Goal: Task Accomplishment & Management: Complete application form

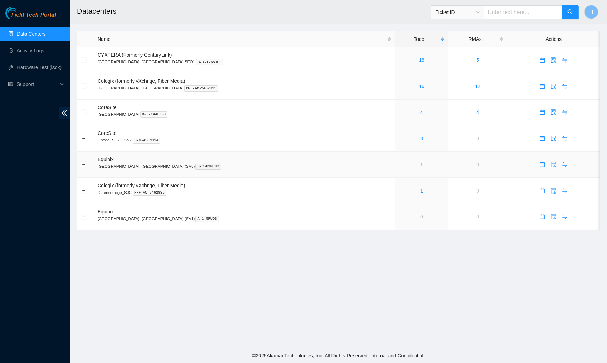
click at [420, 165] on link "1" at bounding box center [421, 165] width 3 height 6
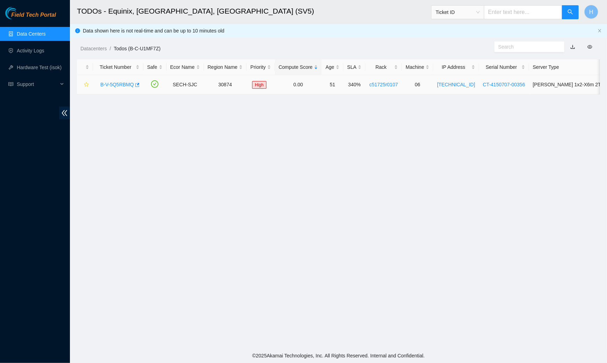
click at [115, 82] on link "B-V-5Q5RBMQ" at bounding box center [117, 85] width 34 height 6
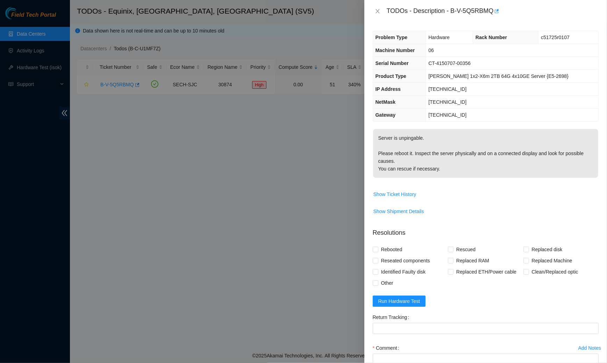
click at [447, 87] on span "2.17.195.23" at bounding box center [447, 89] width 38 height 6
click at [385, 298] on span "Run Hardware Test" at bounding box center [399, 302] width 42 height 8
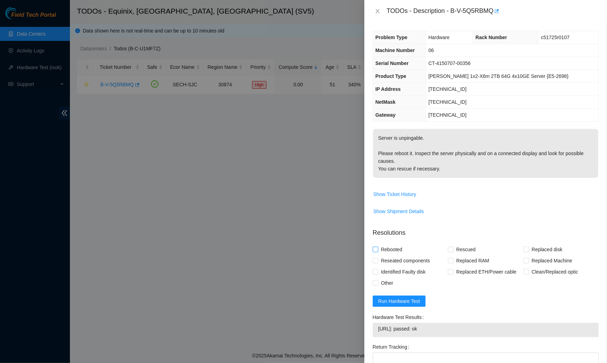
click at [379, 246] on span "Rebooted" at bounding box center [391, 249] width 27 height 11
click at [378, 247] on input "Rebooted" at bounding box center [375, 249] width 5 height 5
checkbox input "true"
click at [386, 260] on span "Reseated components" at bounding box center [405, 260] width 55 height 11
click at [378, 260] on input "Reseated components" at bounding box center [375, 260] width 5 height 5
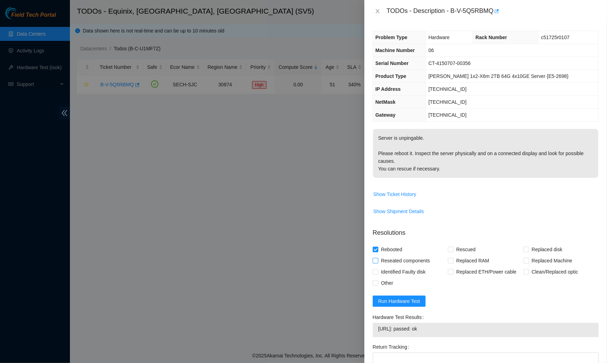
checkbox input "true"
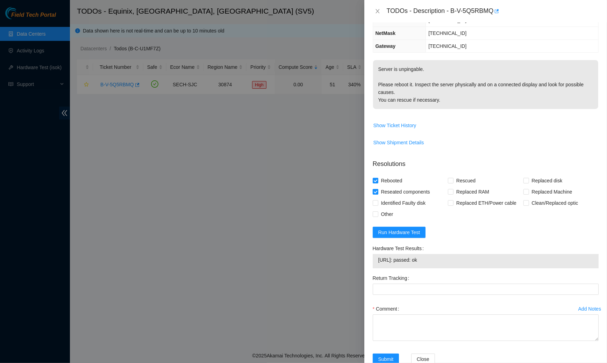
scroll to position [86, 0]
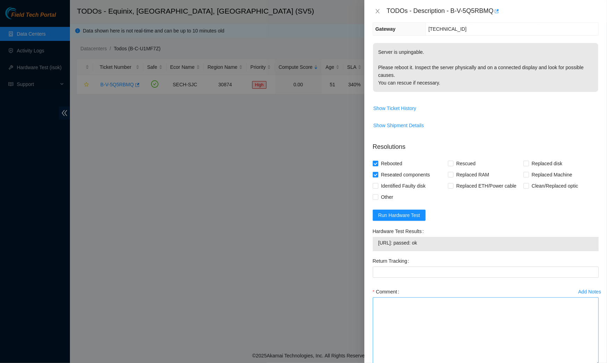
drag, startPoint x: 597, startPoint y: 321, endPoint x: 570, endPoint y: 363, distance: 49.6
click at [570, 363] on textarea "Comment" at bounding box center [486, 332] width 226 height 68
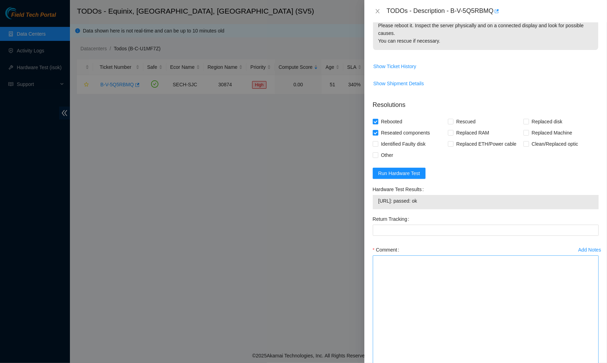
drag, startPoint x: 596, startPoint y: 319, endPoint x: 577, endPoint y: 363, distance: 48.1
click at [577, 363] on textarea "Comment" at bounding box center [486, 312] width 226 height 112
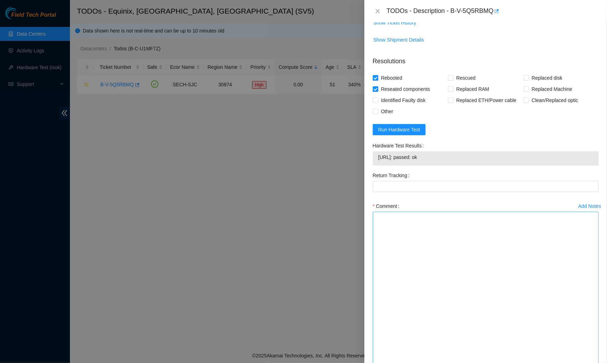
drag, startPoint x: 597, startPoint y: 320, endPoint x: 590, endPoint y: 363, distance: 43.6
click at [590, 363] on textarea "Comment" at bounding box center [486, 289] width 226 height 155
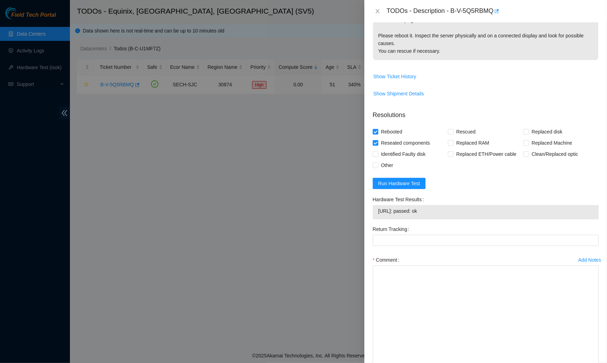
scroll to position [0, 0]
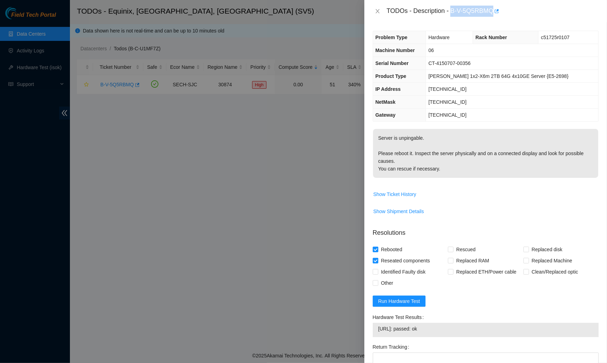
drag, startPoint x: 453, startPoint y: 9, endPoint x: 504, endPoint y: 8, distance: 50.4
click at [504, 8] on div "TODOs - Description - B-V-5Q5RBMQ" at bounding box center [493, 11] width 212 height 11
copy div "B-V-5Q5RBMQ"
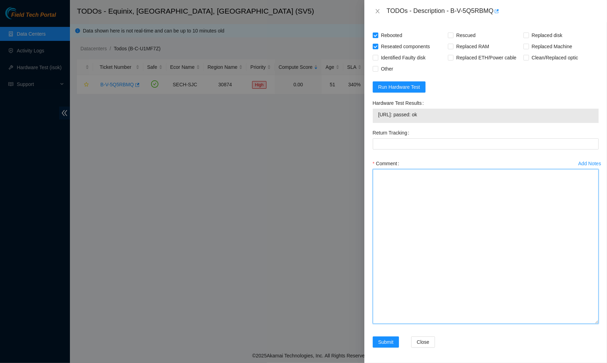
click at [558, 200] on textarea "Comment" at bounding box center [486, 246] width 226 height 155
click at [558, 200] on textarea "Worked with" at bounding box center [486, 246] width 226 height 155
click at [382, 211] on textarea "Worked with in the Prolexic-help chat Verified location Did a visual assesment …" at bounding box center [486, 246] width 226 height 155
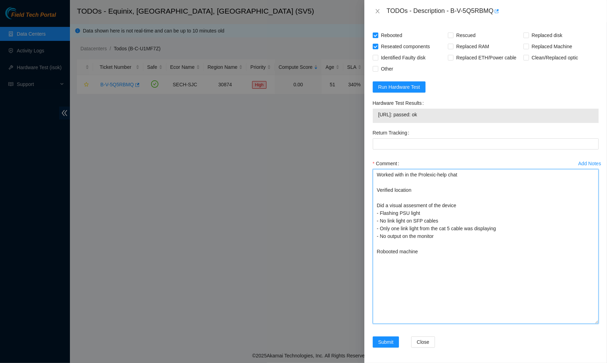
click at [381, 250] on textarea "Worked with in the Prolexic-help chat Verified location Did a visual assesment …" at bounding box center [486, 246] width 226 height 155
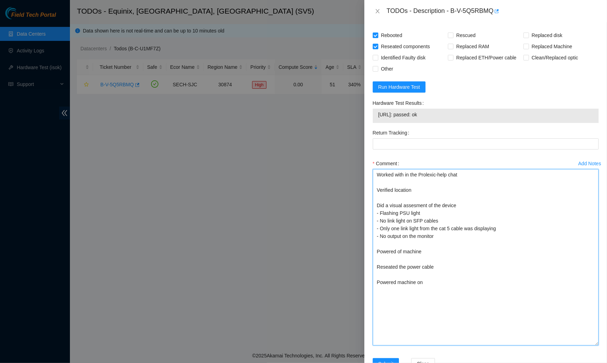
drag, startPoint x: 596, startPoint y: 320, endPoint x: 598, endPoint y: 363, distance: 43.0
click at [598, 346] on textarea "Worked with in the Prolexic-help chat Verified location Did a visual assesment …" at bounding box center [486, 257] width 226 height 177
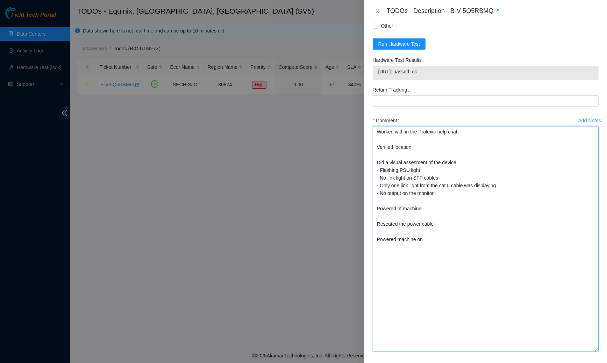
drag, startPoint x: 597, startPoint y: 319, endPoint x: 596, endPoint y: 355, distance: 35.7
click at [596, 352] on textarea "Worked with in the Prolexic-help chat Verified location Did a visual assesment …" at bounding box center [486, 239] width 226 height 226
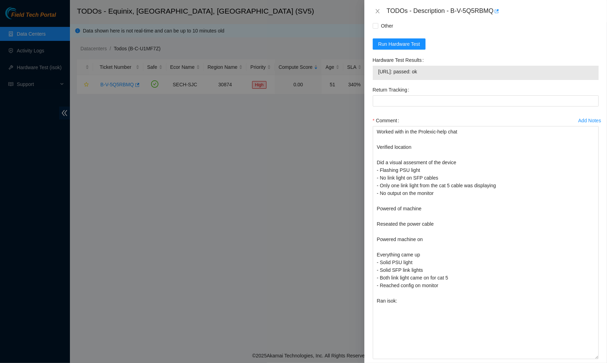
drag, startPoint x: 442, startPoint y: 71, endPoint x: 375, endPoint y: 71, distance: 66.5
click at [375, 71] on div "2.17.195.23: passed: ok" at bounding box center [486, 73] width 226 height 14
copy tbody "2.17.195.23: passed: ok"
click at [412, 302] on textarea "Worked with in the Prolexic-help chat Verified location Did a visual assesment …" at bounding box center [486, 242] width 226 height 233
paste textarea "2.17.195.23: passed: ok"
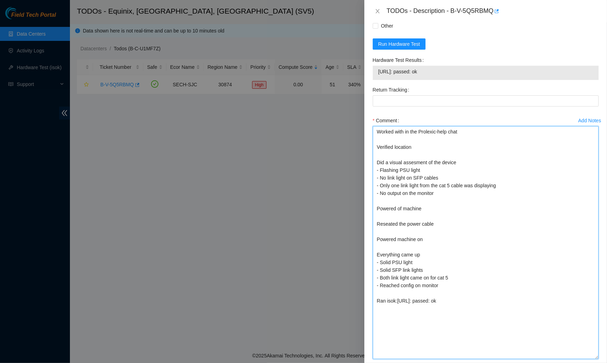
click at [397, 300] on textarea "Worked with in the Prolexic-help chat Verified location Did a visual assesment …" at bounding box center [486, 242] width 226 height 233
click at [463, 302] on textarea "Worked with in the Prolexic-help chat Verified location Did a visual assesment …" at bounding box center [486, 242] width 226 height 233
click at [479, 214] on textarea "Worked with in the Prolexic-help chat Verified location Did a visual assesment …" at bounding box center [486, 242] width 226 height 233
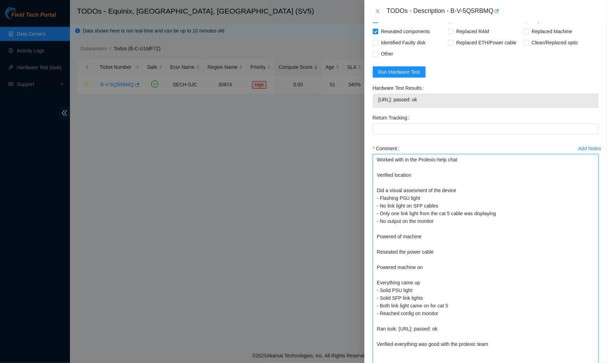
scroll to position [293, 0]
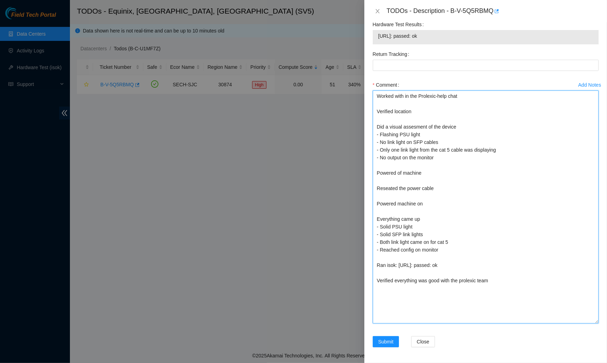
type textarea "Worked with in the Prolexic-help chat Verified location Did a visual assesment …"
click at [605, 169] on div "Problem Type Hardware Rack Number c51725r0107 Machine Number 06 Serial Number C…" at bounding box center [485, 192] width 243 height 341
click at [592, 165] on textarea "Worked with in the Prolexic-help chat Verified location Did a visual assesment …" at bounding box center [486, 207] width 226 height 233
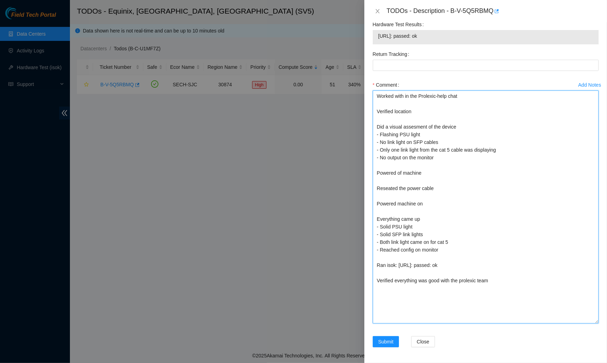
click at [592, 165] on textarea "Worked with in the Prolexic-help chat Verified location Did a visual assesment …" at bounding box center [486, 207] width 226 height 233
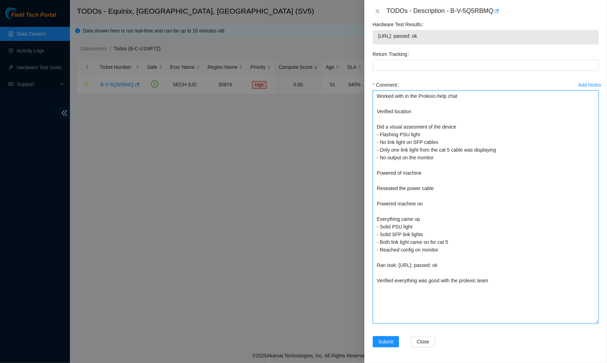
click at [592, 165] on textarea "Worked with in the Prolexic-help chat Verified location Did a visual assesment …" at bounding box center [486, 207] width 226 height 233
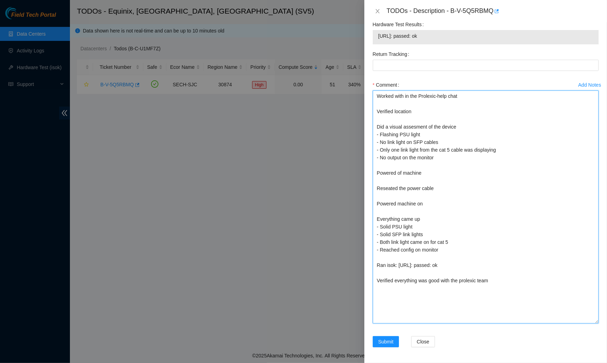
click at [592, 165] on textarea "Worked with in the Prolexic-help chat Verified location Did a visual assesment …" at bounding box center [486, 207] width 226 height 233
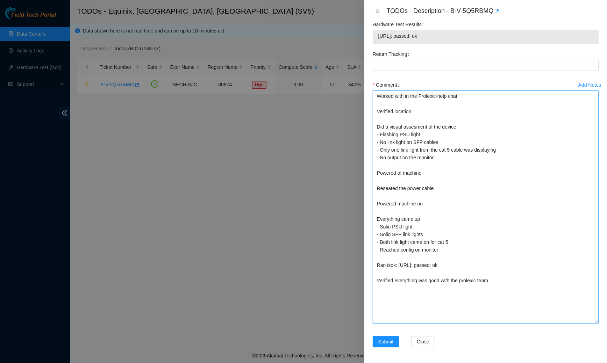
click at [592, 165] on textarea "Worked with in the Prolexic-help chat Verified location Did a visual assesment …" at bounding box center [486, 207] width 226 height 233
click at [592, 167] on textarea "Worked with in the Prolexic-help chat Verified location Did a visual assesment …" at bounding box center [486, 207] width 226 height 233
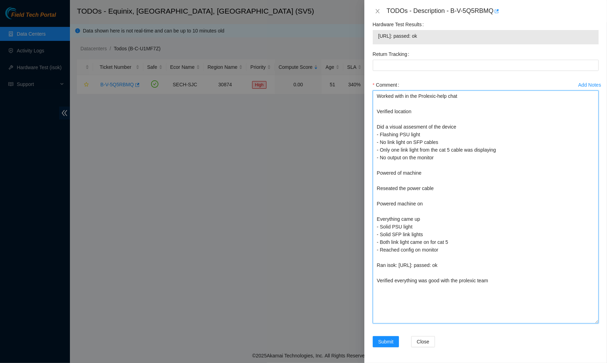
click at [592, 166] on textarea "Worked with in the Prolexic-help chat Verified location Did a visual assesment …" at bounding box center [486, 207] width 226 height 233
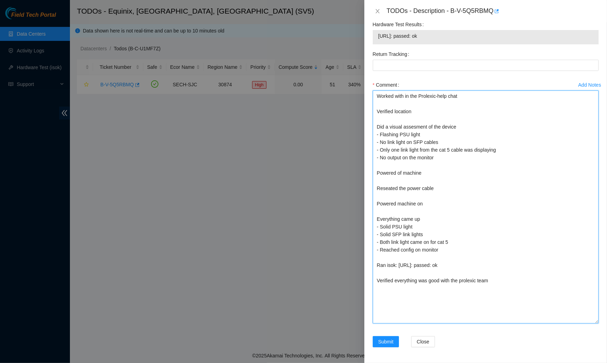
click at [592, 166] on textarea "Worked with in the Prolexic-help chat Verified location Did a visual assesment …" at bounding box center [486, 207] width 226 height 233
drag, startPoint x: 592, startPoint y: 166, endPoint x: 582, endPoint y: 165, distance: 10.1
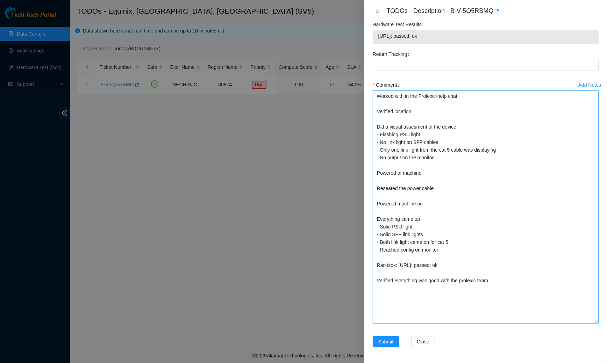
click at [589, 166] on textarea "Worked with in the Prolexic-help chat Verified location Did a visual assesment …" at bounding box center [486, 207] width 226 height 233
click at [576, 165] on textarea "Worked with in the Prolexic-help chat Verified location Did a visual assesment …" at bounding box center [486, 207] width 226 height 233
click at [568, 166] on textarea "Worked with in the Prolexic-help chat Verified location Did a visual assesment …" at bounding box center [486, 207] width 226 height 233
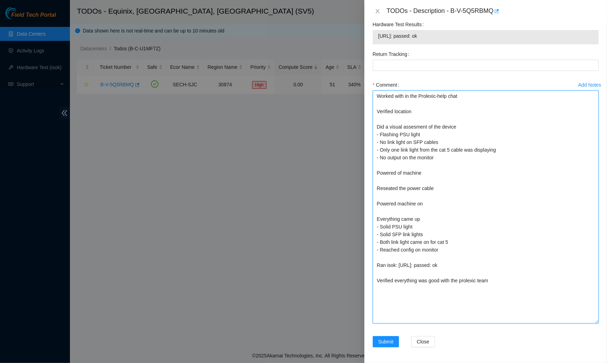
click at [568, 166] on textarea "Worked with in the Prolexic-help chat Verified location Did a visual assesment …" at bounding box center [486, 207] width 226 height 233
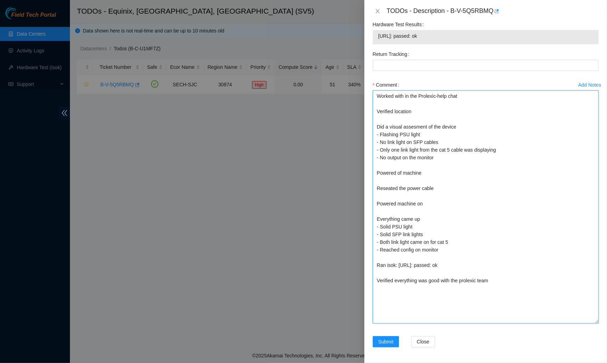
click at [568, 166] on textarea "Worked with in the Prolexic-help chat Verified location Did a visual assesment …" at bounding box center [486, 207] width 226 height 233
click at [568, 167] on textarea "Worked with in the Prolexic-help chat Verified location Did a visual assesment …" at bounding box center [486, 207] width 226 height 233
click at [413, 299] on textarea "Worked with in the Prolexic-help chat Verified location Did a visual assesment …" at bounding box center [486, 207] width 226 height 233
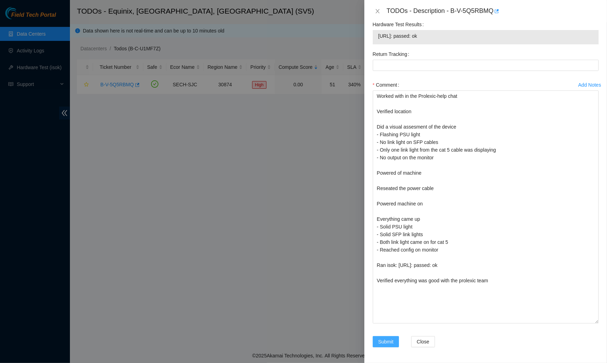
click at [379, 345] on button "Submit" at bounding box center [386, 341] width 27 height 11
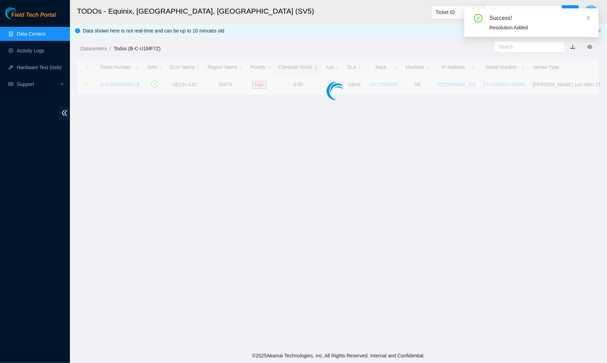
scroll to position [86, 0]
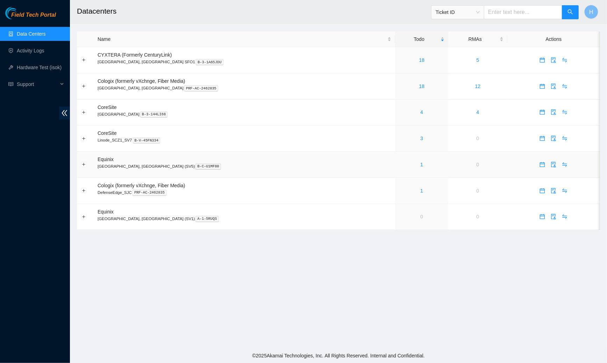
click at [399, 163] on div "1" at bounding box center [421, 165] width 45 height 8
click at [420, 164] on link "1" at bounding box center [421, 165] width 3 height 6
click at [38, 54] on link "Activity Logs" at bounding box center [31, 51] width 28 height 6
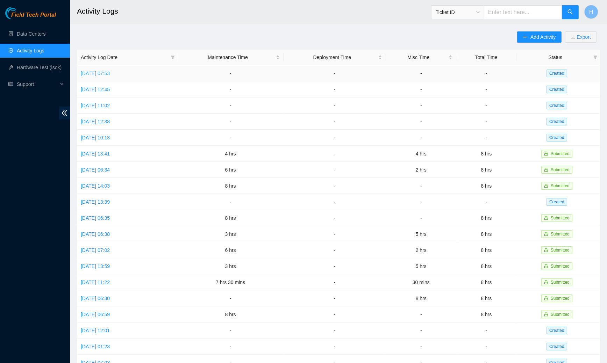
click at [93, 71] on link "Thu, 21 Aug 2025 07:53" at bounding box center [95, 74] width 29 height 6
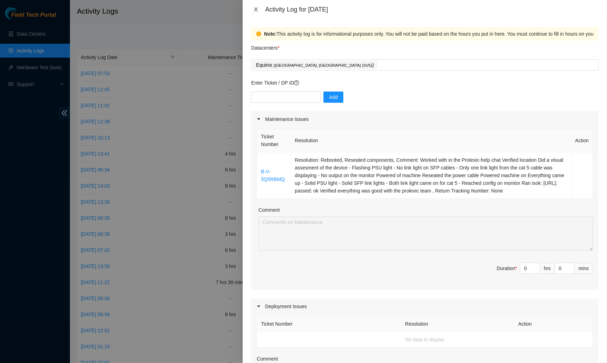
click at [255, 9] on icon "close" at bounding box center [256, 10] width 6 height 6
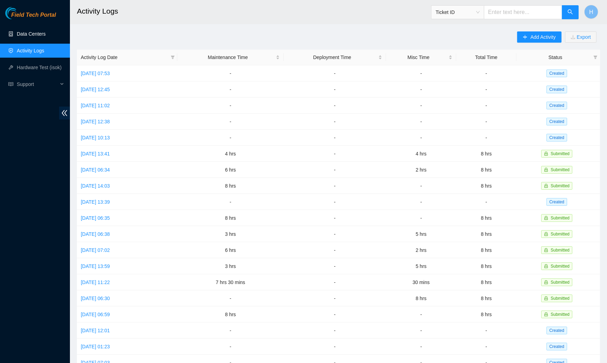
click at [45, 31] on link "Data Centers" at bounding box center [31, 34] width 29 height 6
